Goal: Task Accomplishment & Management: Manage account settings

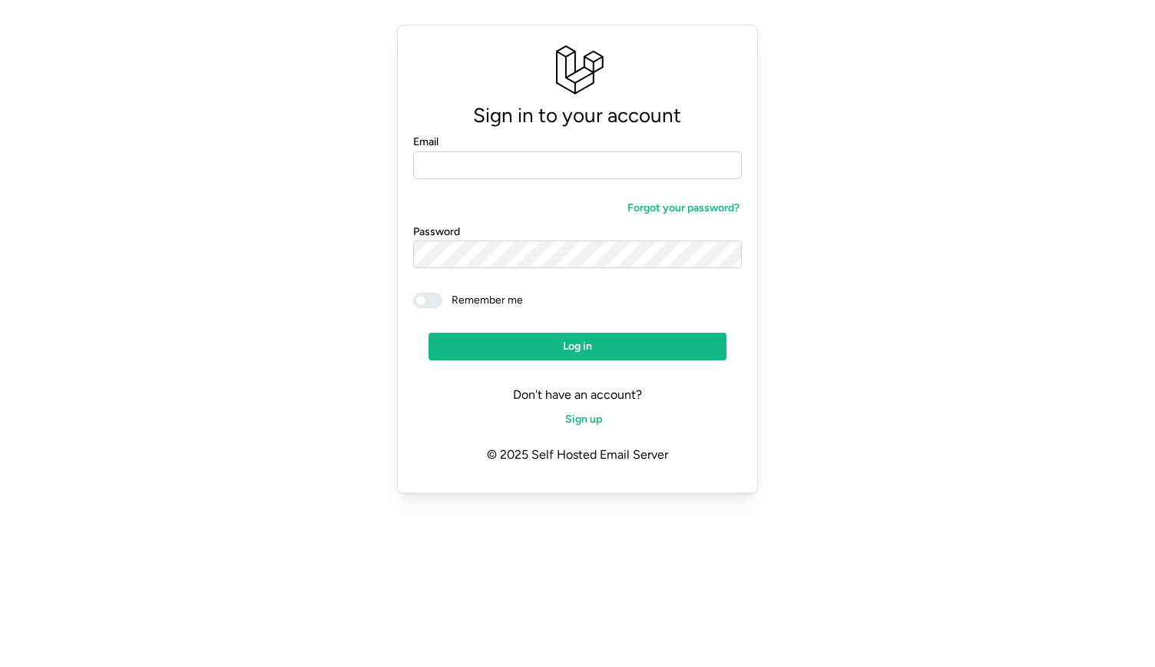
type input "**********"
click at [443, 302] on span "Remember me" at bounding box center [482, 300] width 81 height 15
click at [617, 354] on span "Log in" at bounding box center [577, 346] width 268 height 26
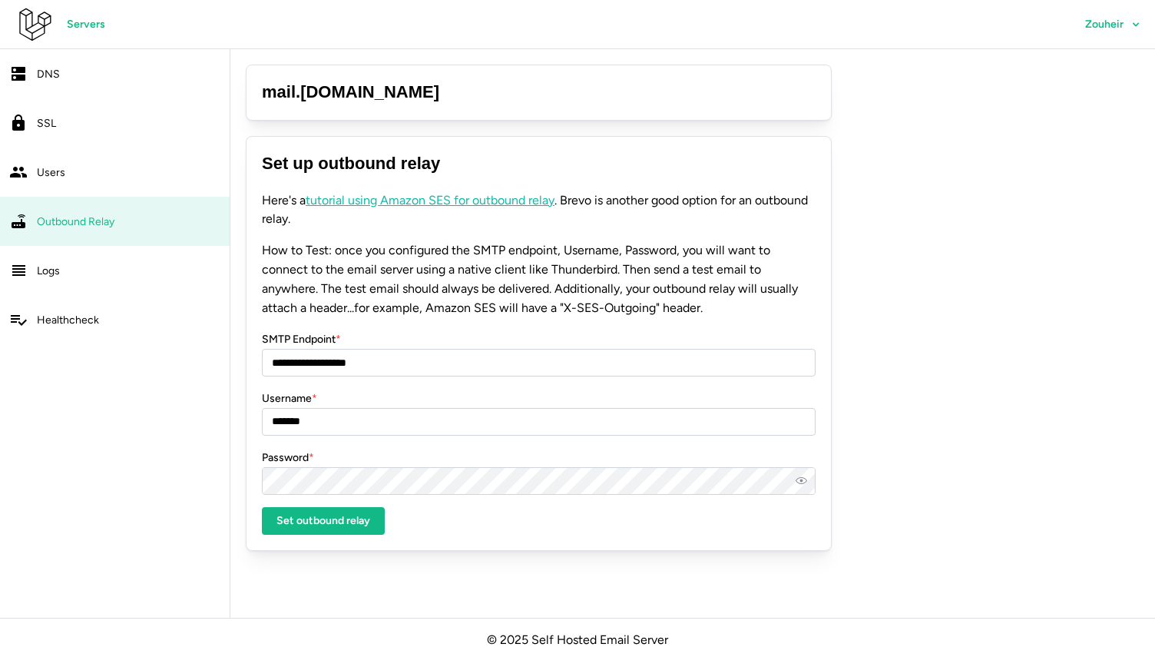
click at [52, 118] on span "SSL" at bounding box center [46, 123] width 19 height 13
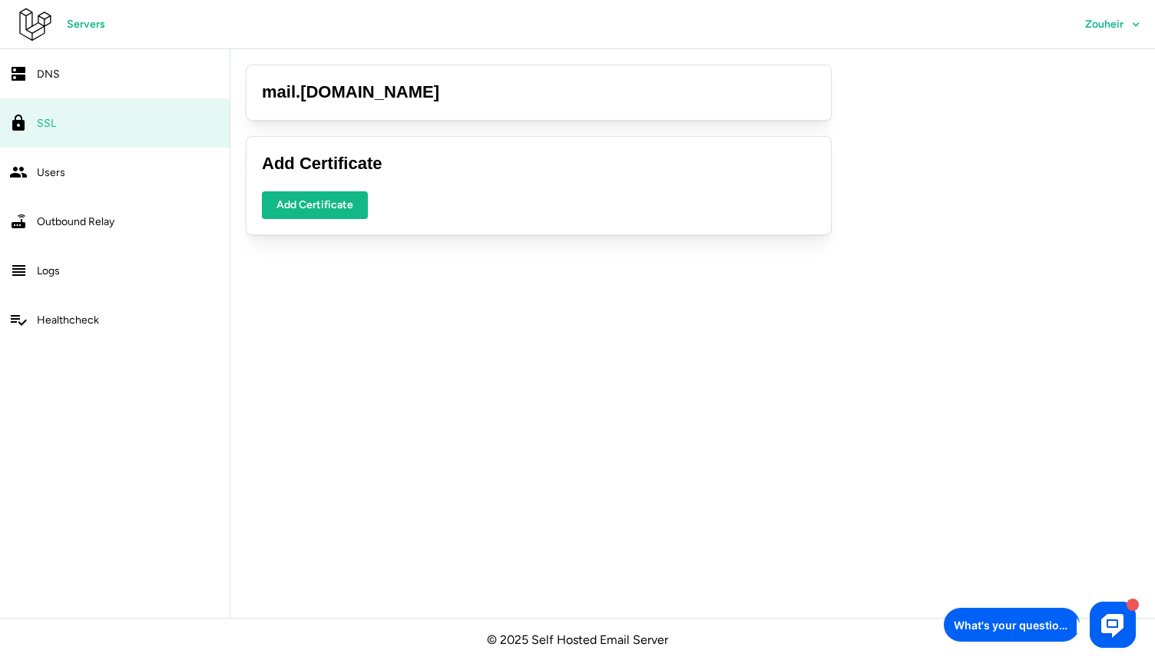
click at [1124, 623] on icon at bounding box center [1112, 624] width 29 height 31
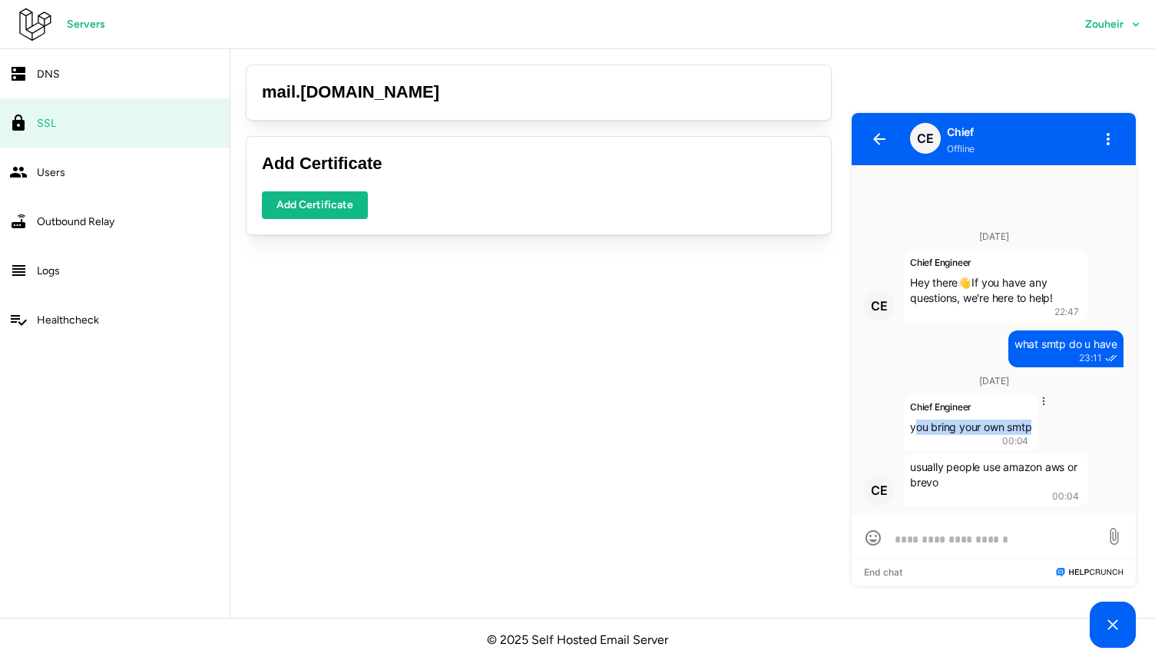
drag, startPoint x: 912, startPoint y: 426, endPoint x: 1030, endPoint y: 426, distance: 117.5
click at [1030, 426] on span "you bring your own smtp" at bounding box center [970, 426] width 121 height 13
click at [989, 429] on span "you bring your own smtp" at bounding box center [970, 426] width 121 height 13
drag, startPoint x: 911, startPoint y: 432, endPoint x: 1028, endPoint y: 432, distance: 116.7
click at [1028, 432] on span "you bring your own smtp" at bounding box center [970, 426] width 121 height 13
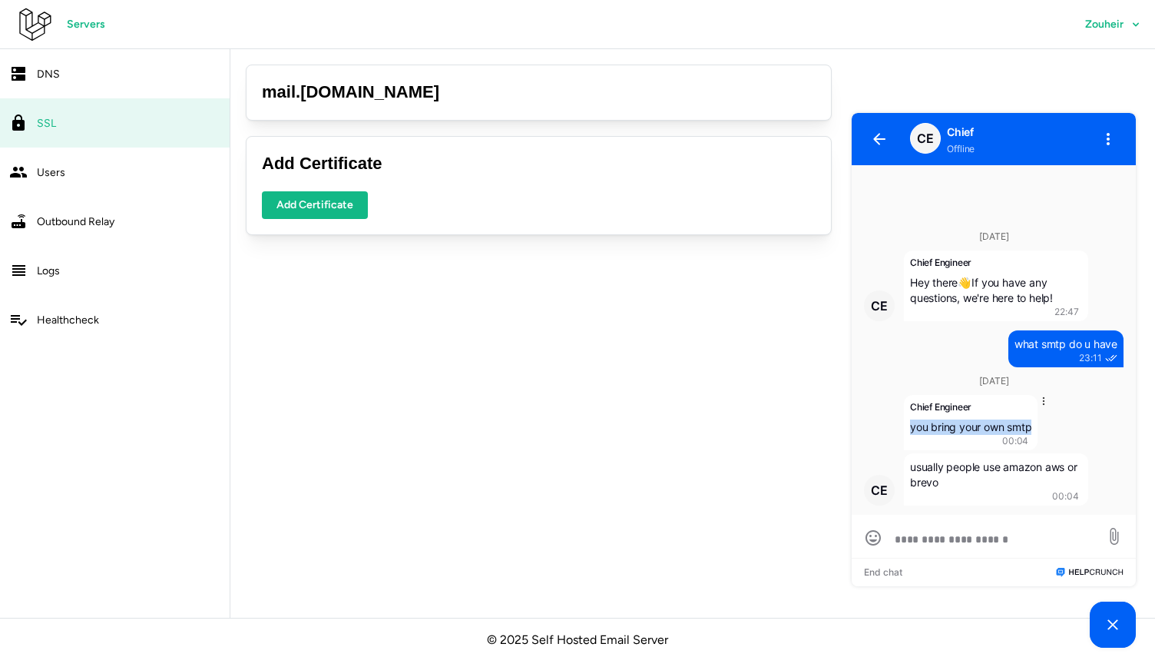
drag, startPoint x: 1032, startPoint y: 426, endPoint x: 907, endPoint y: 426, distance: 125.2
click at [907, 426] on div "Chief Engineer you bring your own smtp 00:04" at bounding box center [971, 422] width 134 height 55
copy span "you bring your own smtp"
click at [1105, 623] on icon at bounding box center [1113, 624] width 18 height 18
